Goal: Navigation & Orientation: Find specific page/section

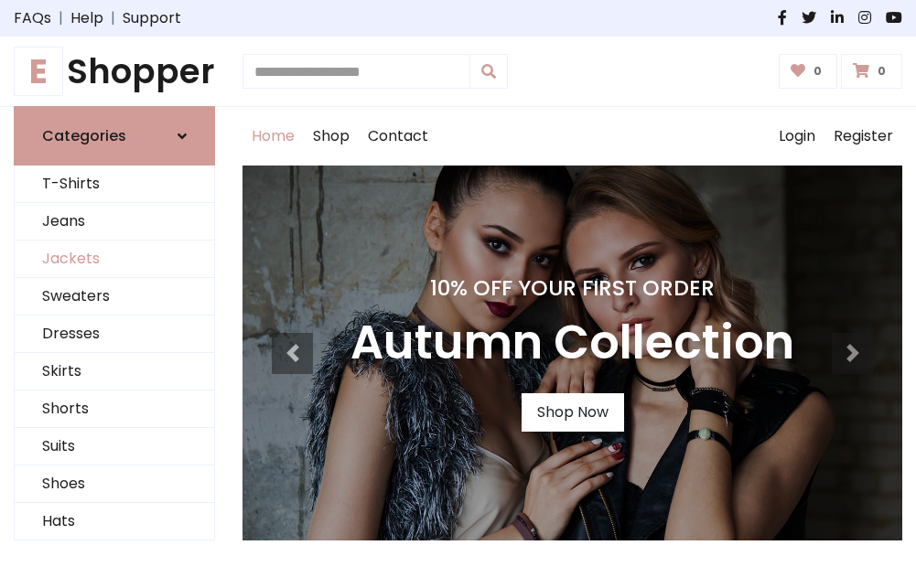
click at [114, 260] on link "Jackets" at bounding box center [114, 260] width 199 height 38
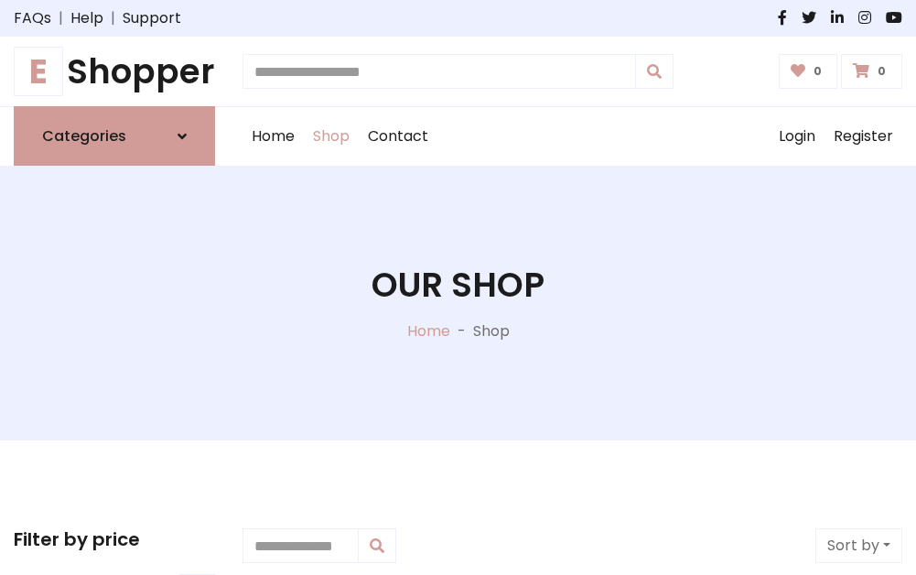
scroll to position [827, 0]
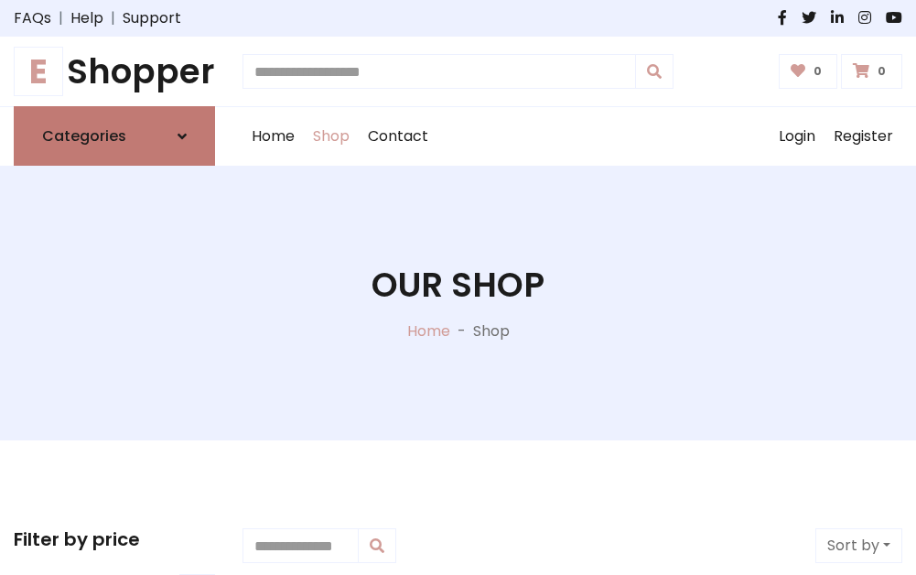
click at [114, 136] on h6 "Categories" at bounding box center [84, 135] width 84 height 17
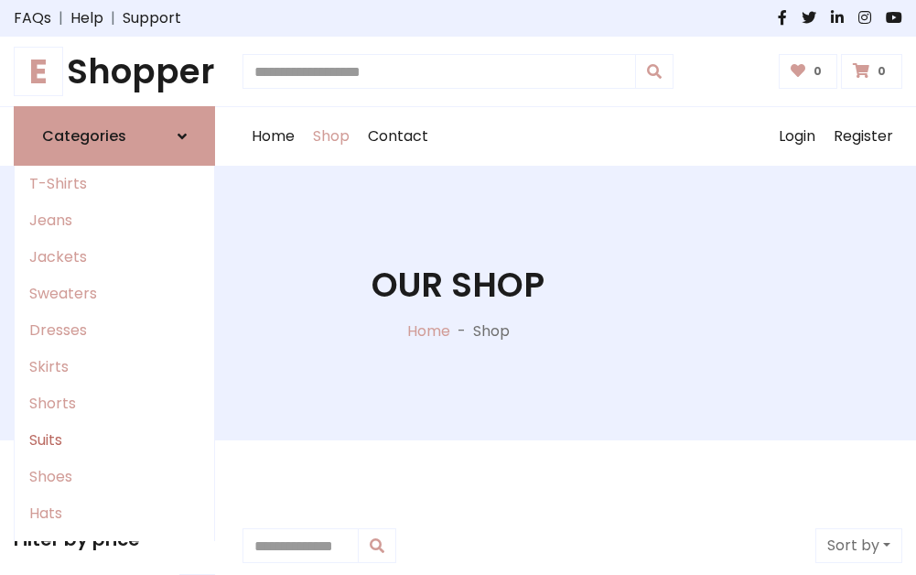
click at [114, 440] on link "Suits" at bounding box center [114, 440] width 199 height 37
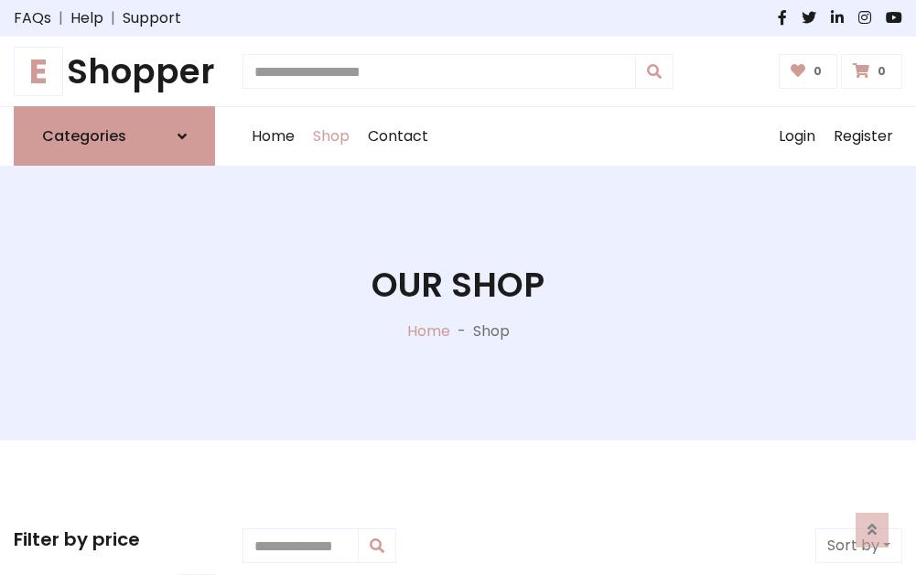
scroll to position [1322, 0]
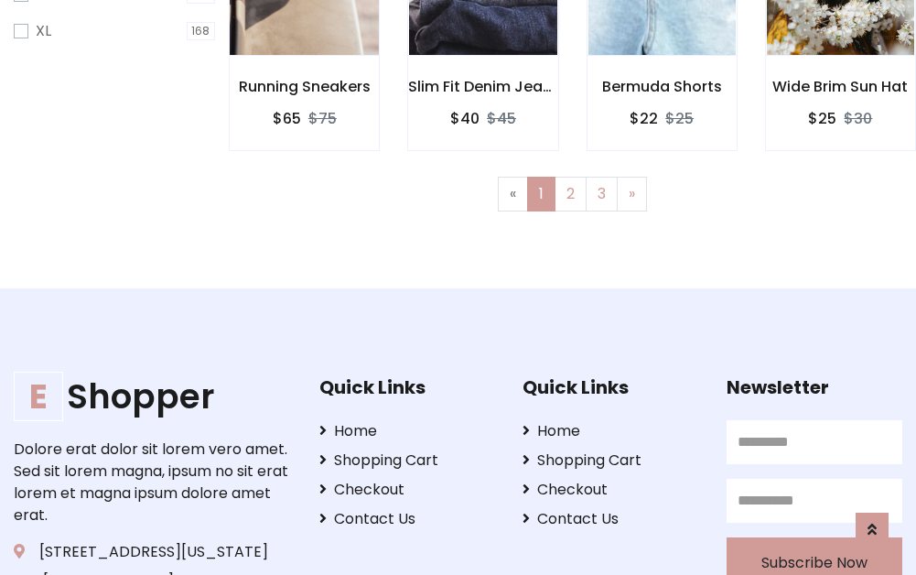
scroll to position [1229, 0]
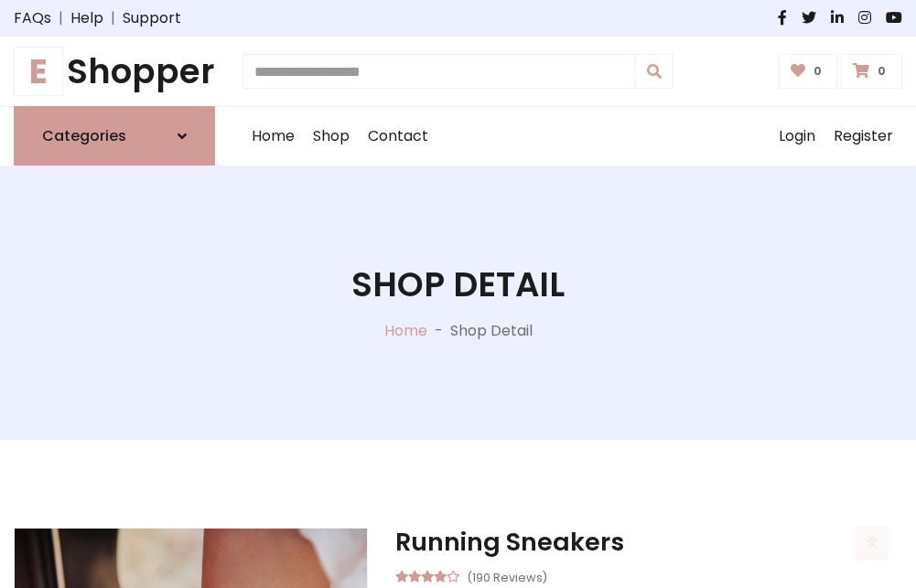
scroll to position [1710, 0]
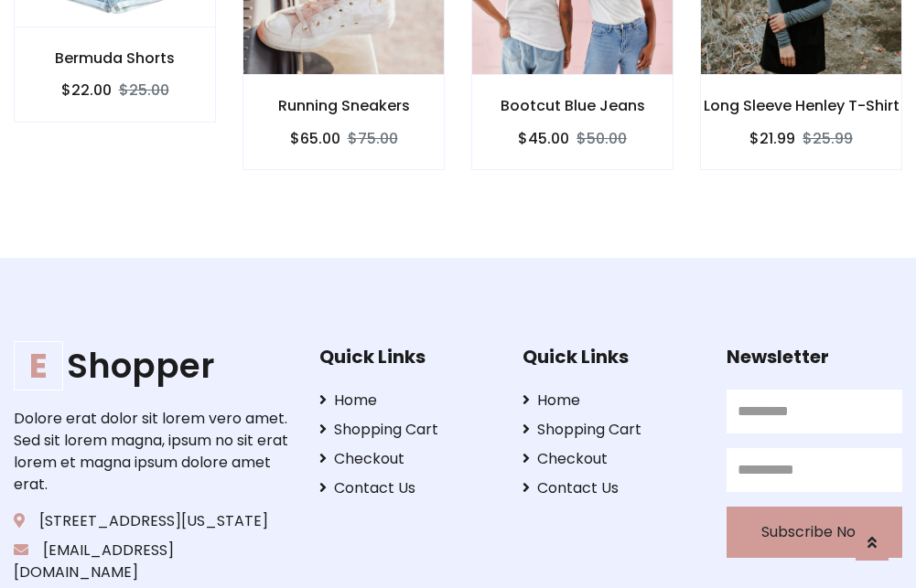
scroll to position [1708, 0]
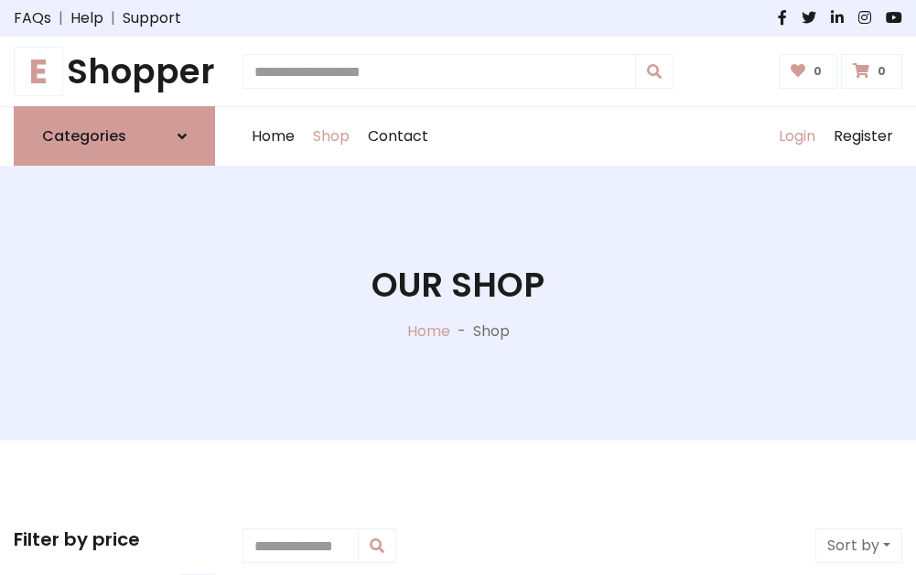
click at [796, 136] on link "Login" at bounding box center [796, 136] width 55 height 59
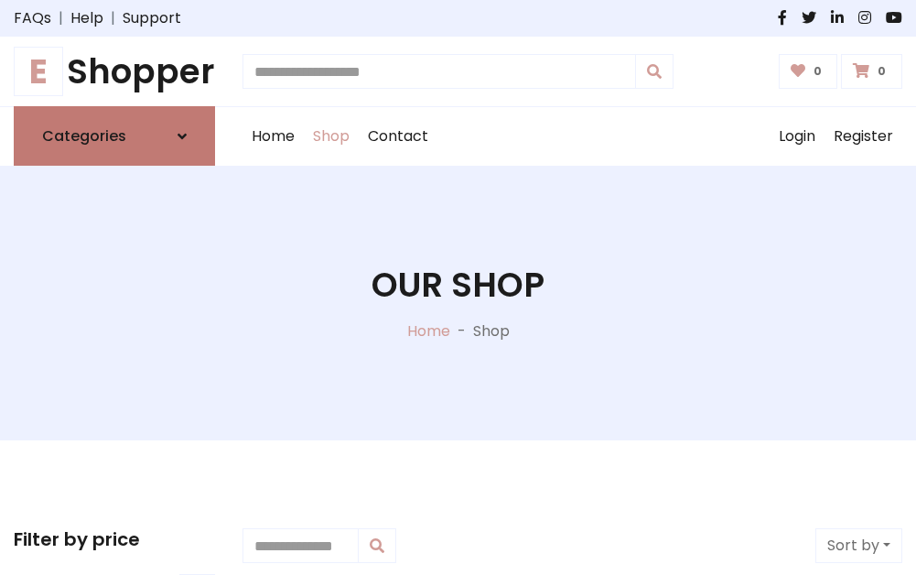
click at [182, 136] on icon at bounding box center [181, 136] width 9 height 15
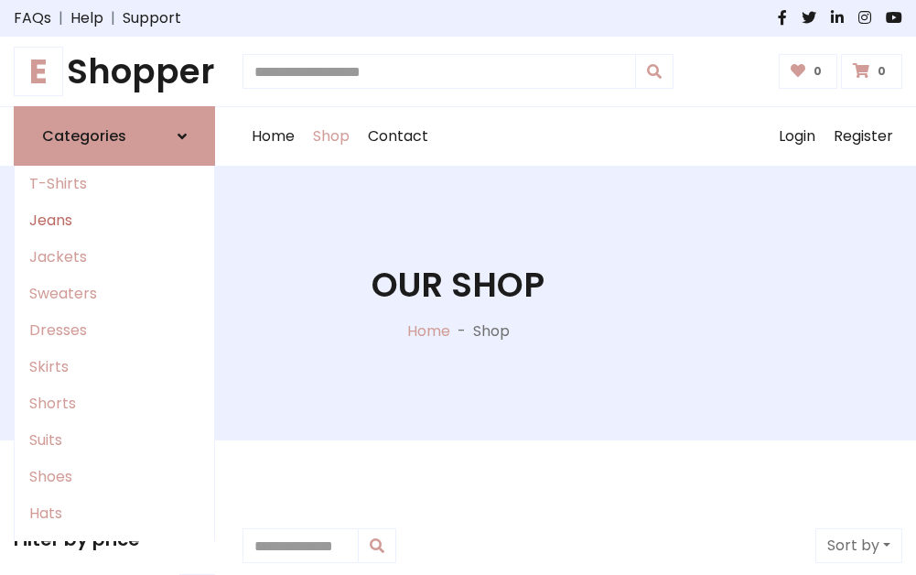
click at [114, 220] on link "Jeans" at bounding box center [114, 220] width 199 height 37
